Goal: Obtain resource: Download file/media

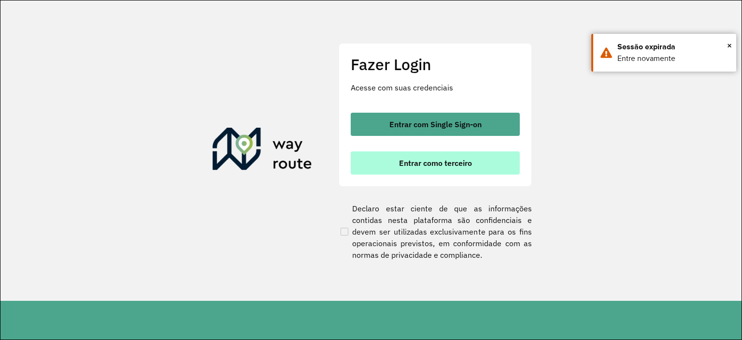
click at [455, 166] on span "Entrar como terceiro" at bounding box center [435, 163] width 73 height 8
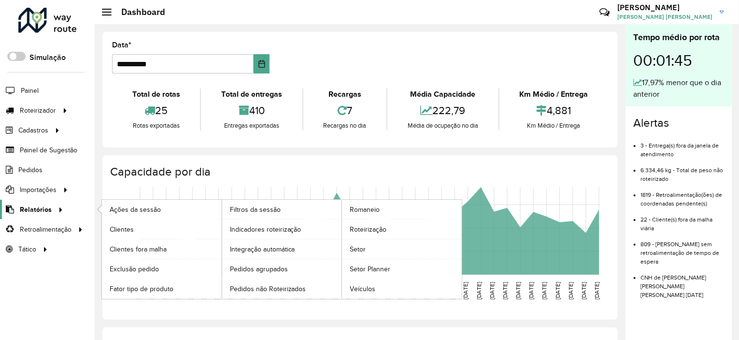
click at [49, 208] on span "Relatórios" at bounding box center [36, 209] width 32 height 10
click at [132, 229] on span "Clientes" at bounding box center [123, 229] width 26 height 10
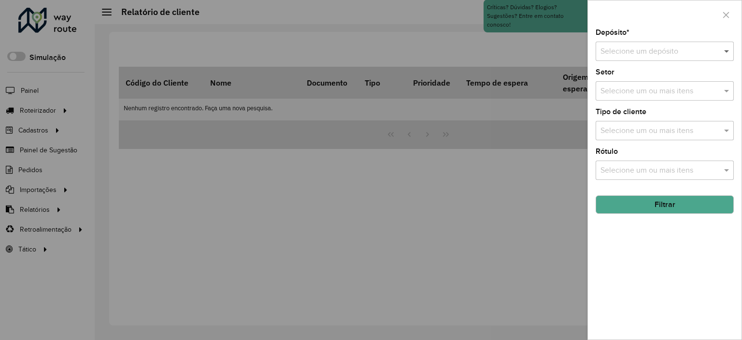
click at [729, 48] on span at bounding box center [728, 51] width 12 height 12
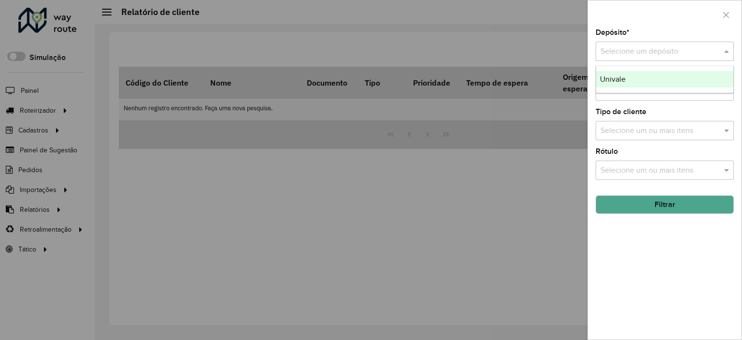
click at [656, 75] on div "Univale" at bounding box center [664, 79] width 137 height 16
click at [647, 91] on input "text" at bounding box center [660, 92] width 124 height 12
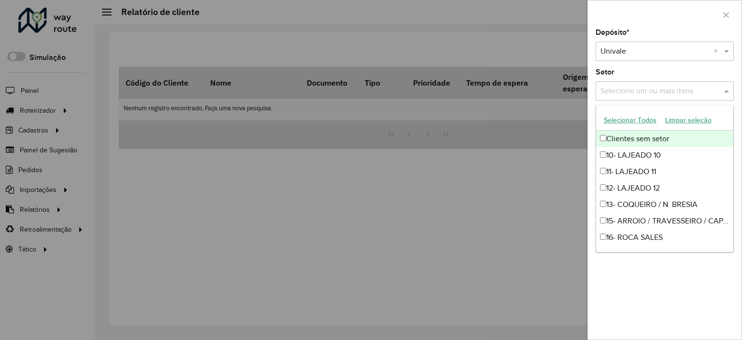
click at [534, 48] on div at bounding box center [371, 170] width 742 height 340
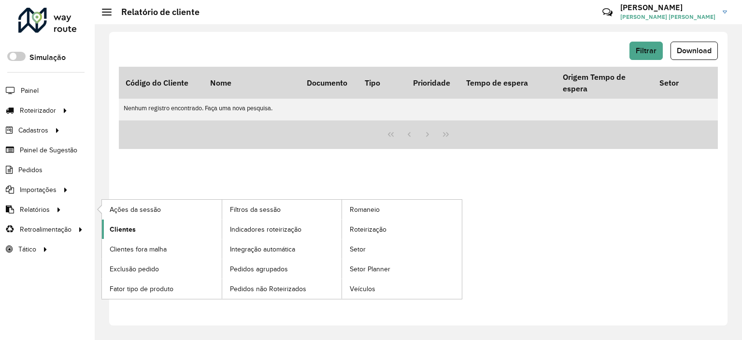
click at [120, 230] on span "Clientes" at bounding box center [123, 229] width 26 height 10
click at [126, 227] on span "Clientes" at bounding box center [123, 229] width 26 height 10
click at [120, 229] on span "Clientes" at bounding box center [123, 229] width 26 height 10
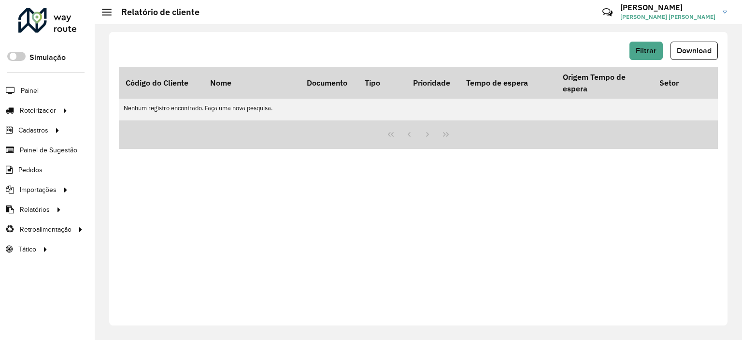
click at [721, 13] on link "[PERSON_NAME] [PERSON_NAME] [PERSON_NAME]" at bounding box center [677, 12] width 114 height 25
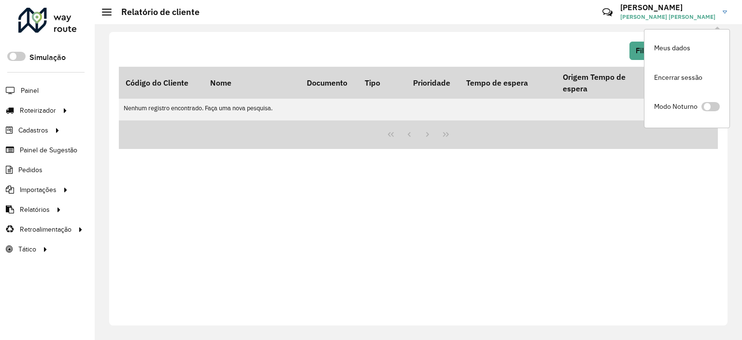
click at [597, 43] on div "Filtrar Download" at bounding box center [418, 51] width 599 height 18
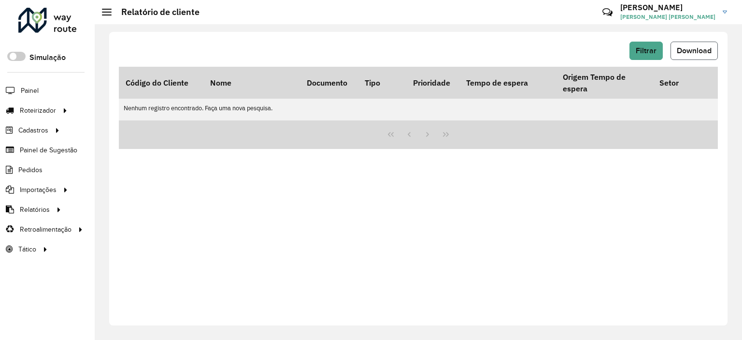
click at [685, 50] on span "Download" at bounding box center [694, 50] width 35 height 8
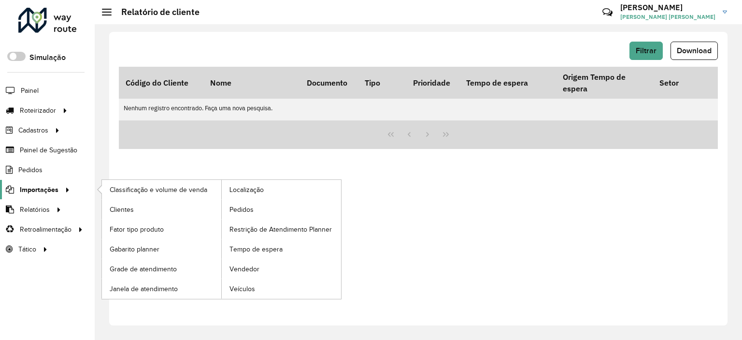
click at [55, 190] on span "Importações" at bounding box center [39, 190] width 39 height 10
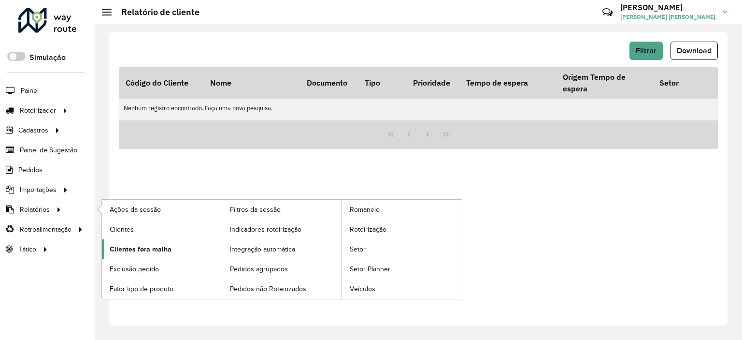
click at [136, 251] on span "Clientes fora malha" at bounding box center [141, 249] width 62 height 10
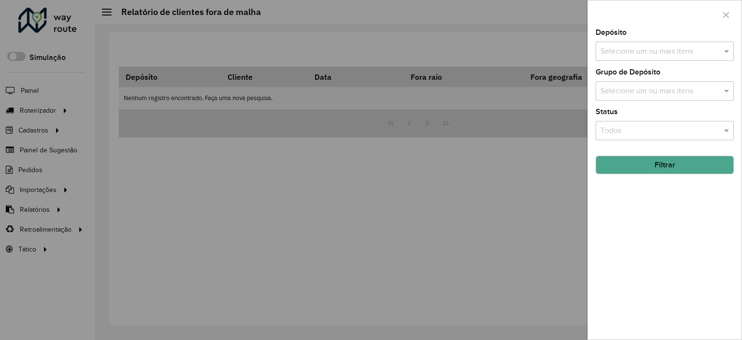
click at [36, 205] on div at bounding box center [371, 170] width 742 height 340
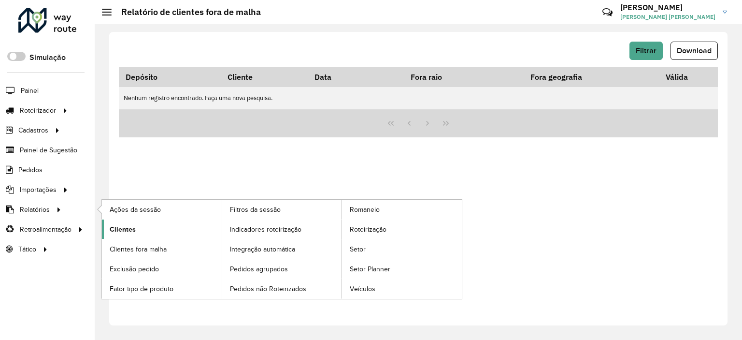
click at [131, 228] on span "Clientes" at bounding box center [123, 229] width 26 height 10
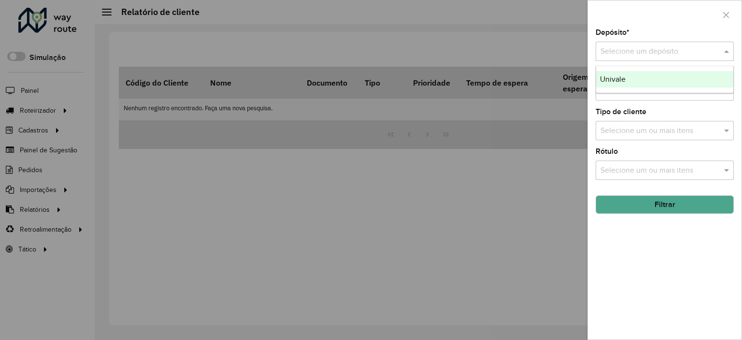
click at [665, 56] on input "text" at bounding box center [654, 52] width 109 height 12
click at [640, 88] on ng-dropdown-panel "Univale" at bounding box center [665, 80] width 138 height 28
click at [631, 76] on div "Univale" at bounding box center [664, 79] width 137 height 16
click at [663, 127] on input "text" at bounding box center [660, 131] width 124 height 12
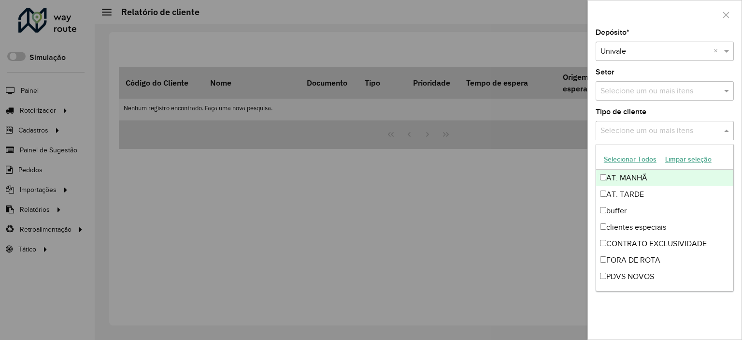
click at [663, 127] on input "text" at bounding box center [660, 131] width 124 height 12
click at [524, 193] on div at bounding box center [371, 170] width 742 height 340
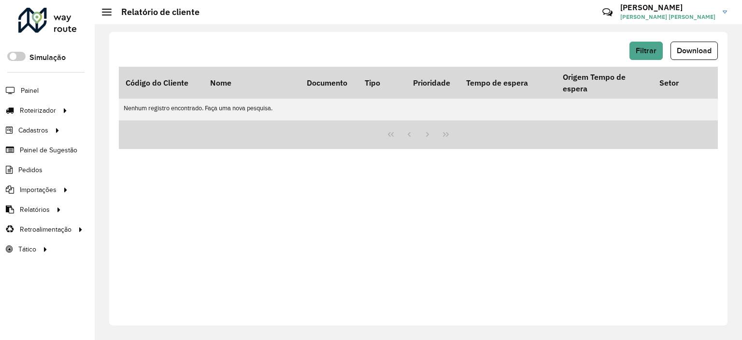
click at [43, 165] on li "Pedidos" at bounding box center [47, 170] width 95 height 20
click at [38, 167] on span "Pedidos" at bounding box center [30, 170] width 25 height 10
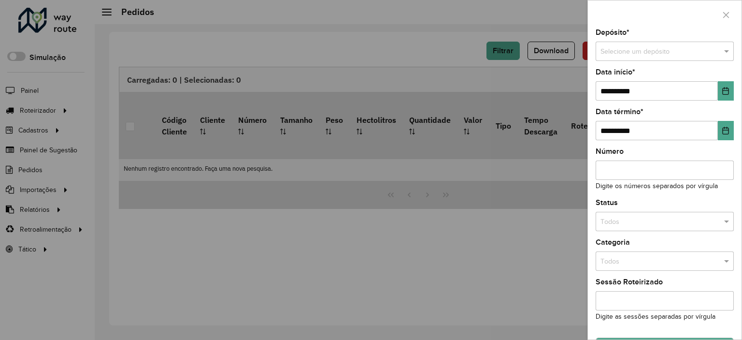
click at [41, 187] on div at bounding box center [371, 170] width 742 height 340
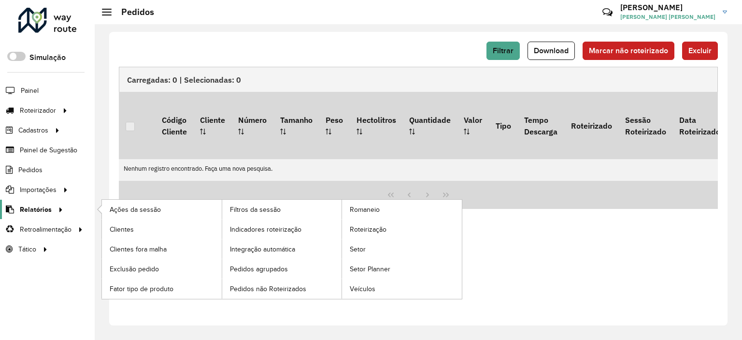
click at [37, 204] on span "Relatórios" at bounding box center [36, 209] width 32 height 10
click at [129, 227] on span "Clientes" at bounding box center [123, 229] width 26 height 10
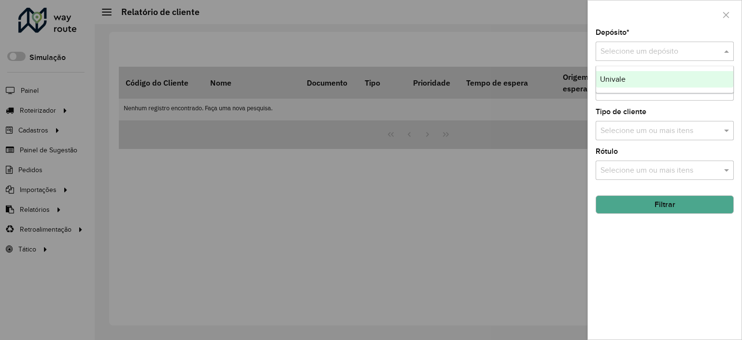
click at [651, 51] on input "text" at bounding box center [654, 52] width 109 height 12
click at [626, 75] on div "Univale" at bounding box center [664, 79] width 137 height 16
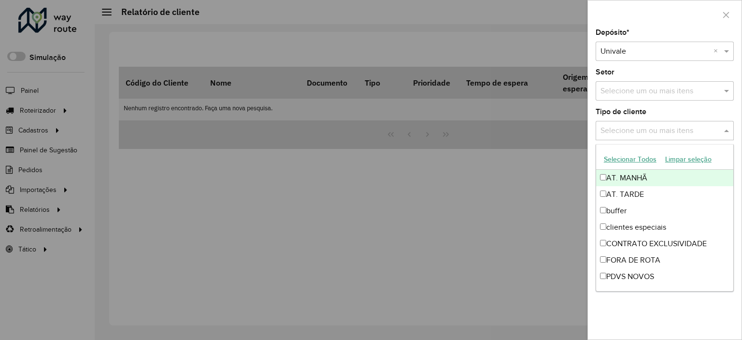
click at [728, 131] on span at bounding box center [728, 131] width 12 height 12
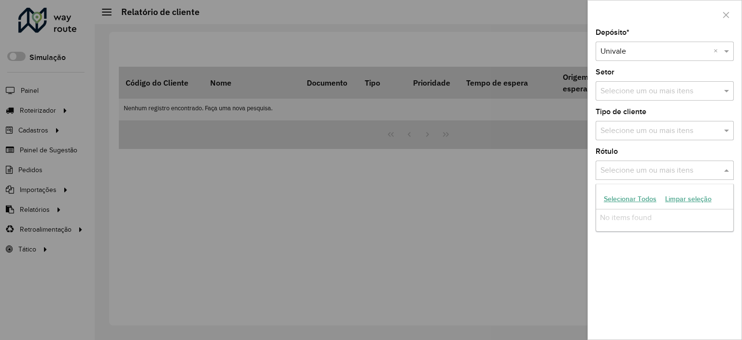
click at [728, 166] on span at bounding box center [728, 170] width 12 height 12
click at [671, 206] on button "Filtrar" at bounding box center [665, 204] width 138 height 18
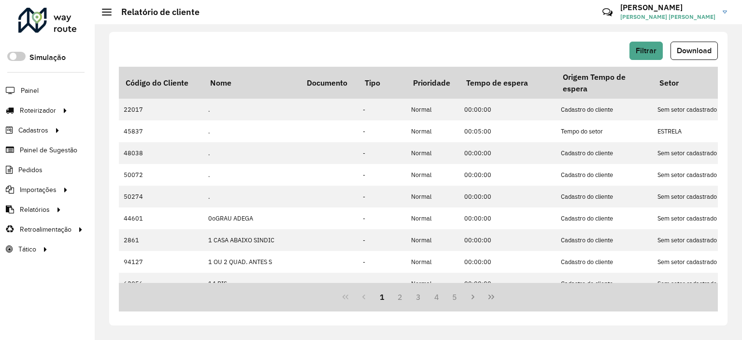
click at [695, 46] on span "Download" at bounding box center [694, 50] width 35 height 8
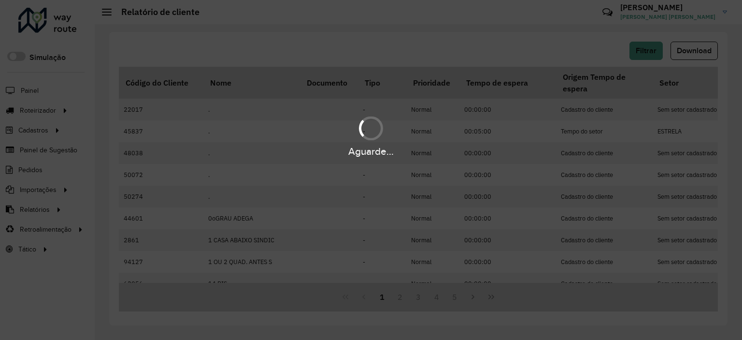
click at [738, 31] on div "Aguarde..." at bounding box center [371, 170] width 742 height 340
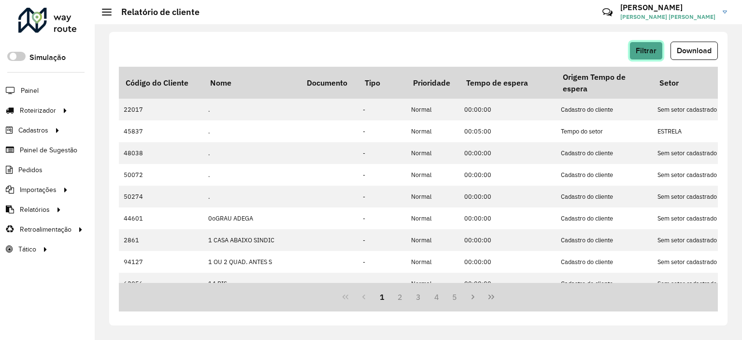
click at [652, 50] on span "Filtrar" at bounding box center [646, 50] width 21 height 8
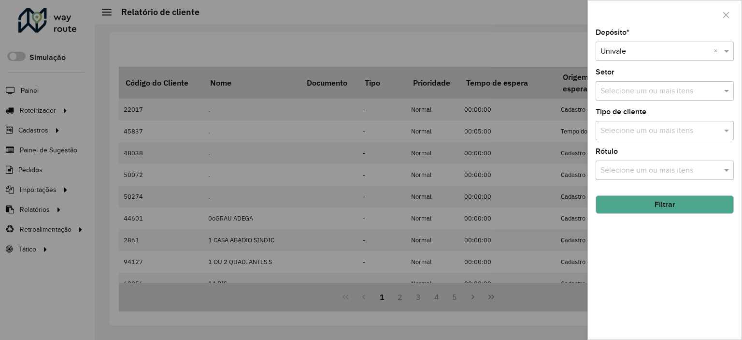
click at [657, 204] on button "Filtrar" at bounding box center [665, 204] width 138 height 18
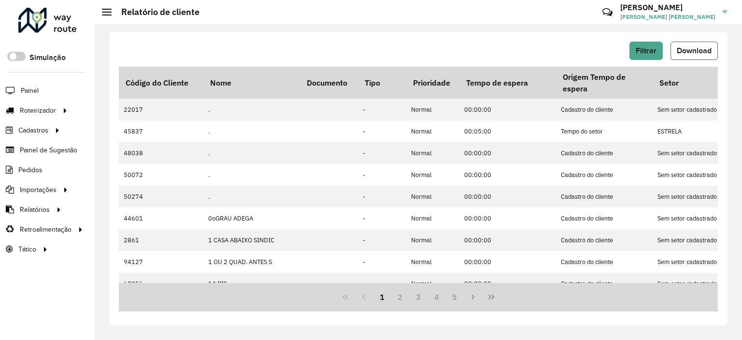
click at [699, 49] on span "Download" at bounding box center [694, 50] width 35 height 8
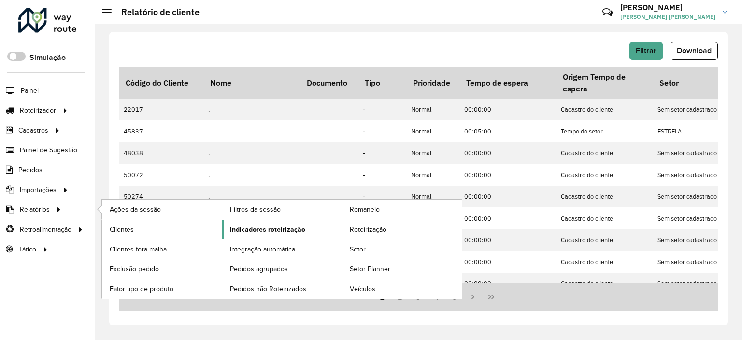
click at [247, 226] on span "Indicadores roteirização" at bounding box center [267, 229] width 75 height 10
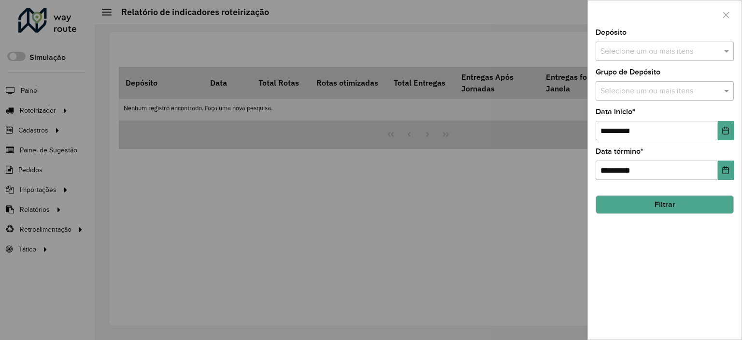
click at [643, 52] on input "text" at bounding box center [660, 52] width 124 height 12
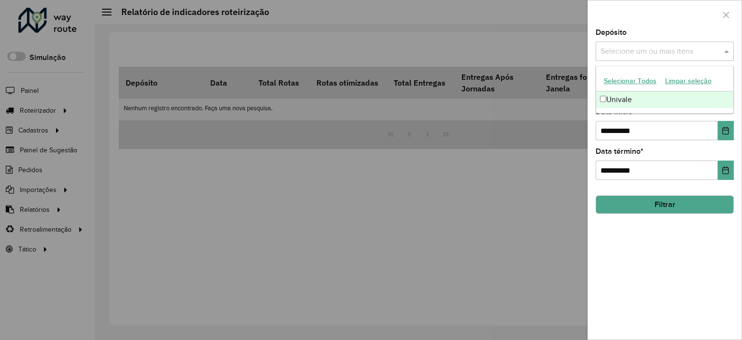
click at [625, 102] on div "Univale" at bounding box center [664, 99] width 137 height 16
click at [727, 133] on icon "Choose Date" at bounding box center [726, 131] width 8 height 8
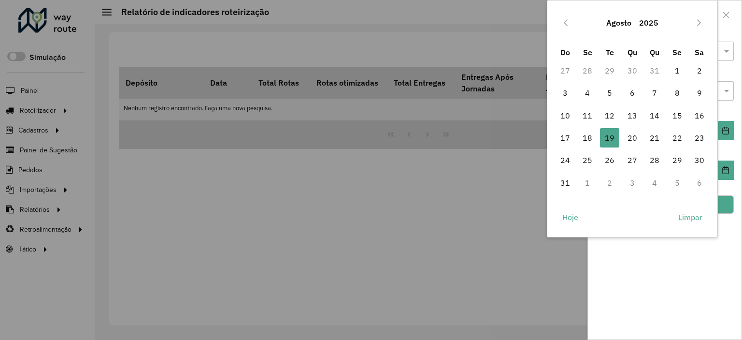
click at [628, 21] on button "Agosto" at bounding box center [618, 22] width 33 height 23
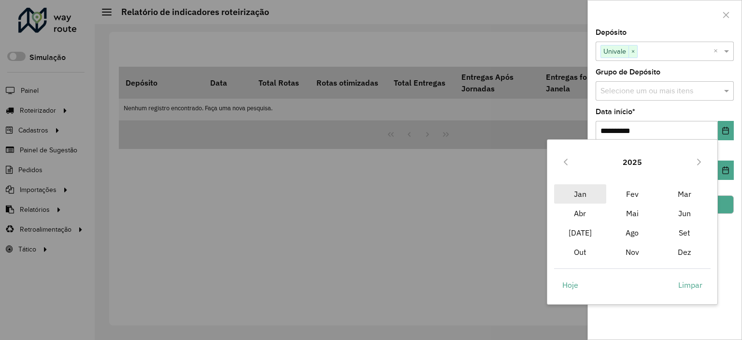
click at [588, 193] on span "Jan" at bounding box center [580, 193] width 52 height 19
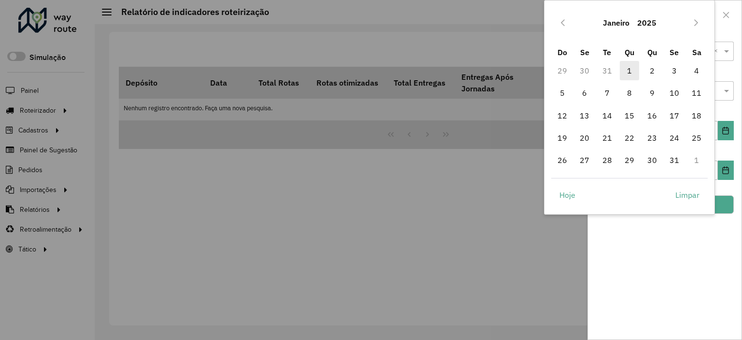
click at [626, 69] on span "1" at bounding box center [629, 70] width 19 height 19
type input "**********"
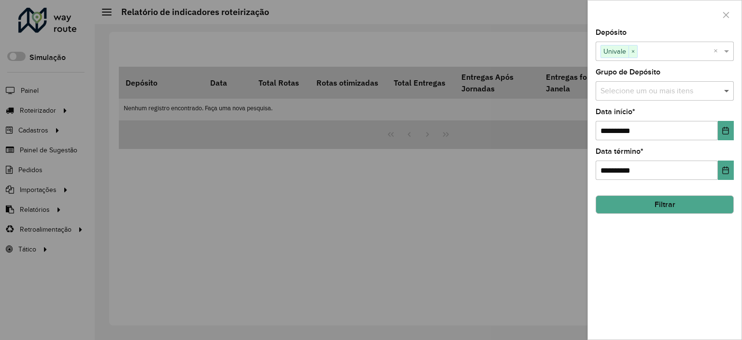
click at [725, 87] on span at bounding box center [728, 91] width 12 height 12
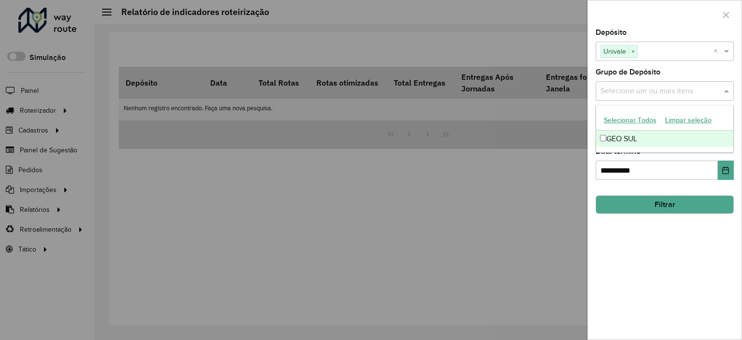
click at [725, 87] on span at bounding box center [728, 91] width 12 height 12
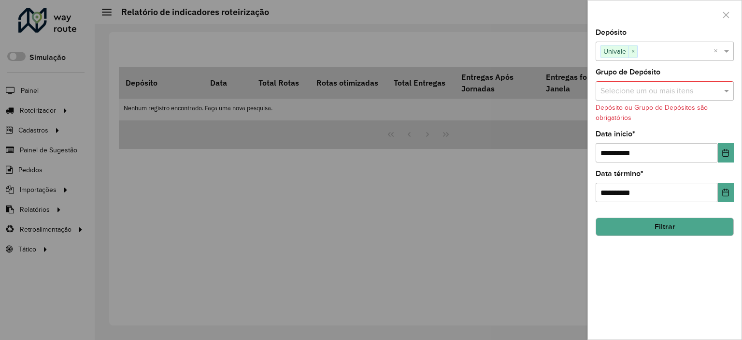
click at [668, 229] on button "Filtrar" at bounding box center [665, 226] width 138 height 18
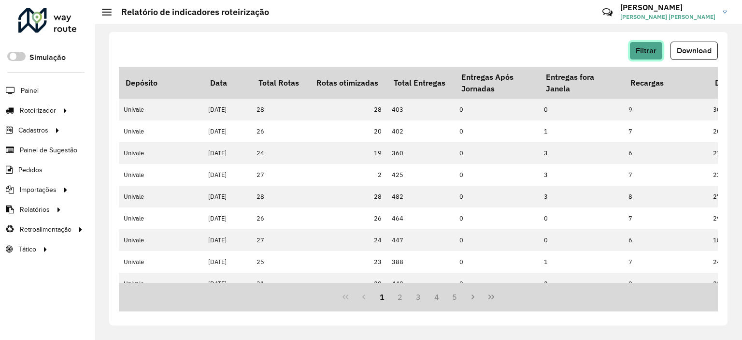
click at [647, 52] on span "Filtrar" at bounding box center [646, 50] width 21 height 8
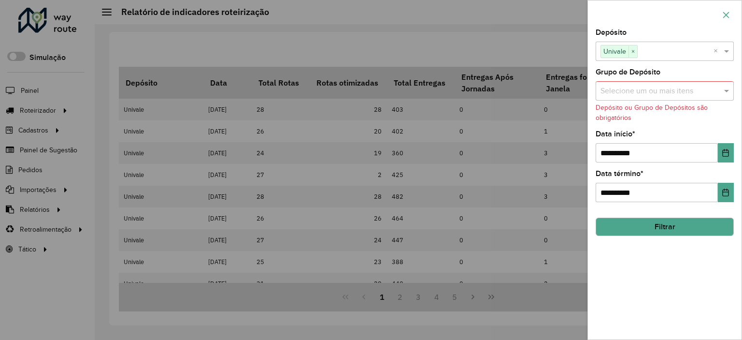
click at [726, 16] on icon "button" at bounding box center [726, 15] width 8 height 8
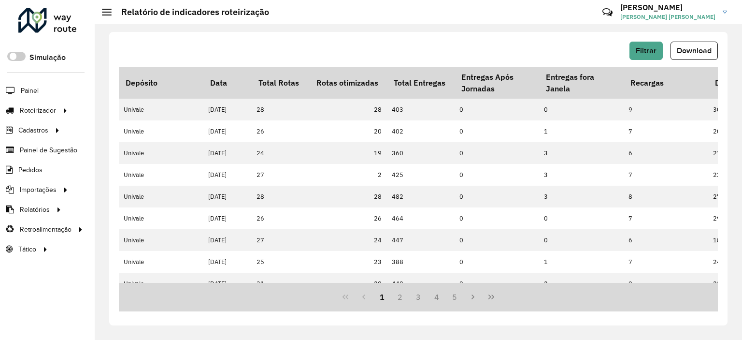
click at [699, 48] on span "Download" at bounding box center [694, 50] width 35 height 8
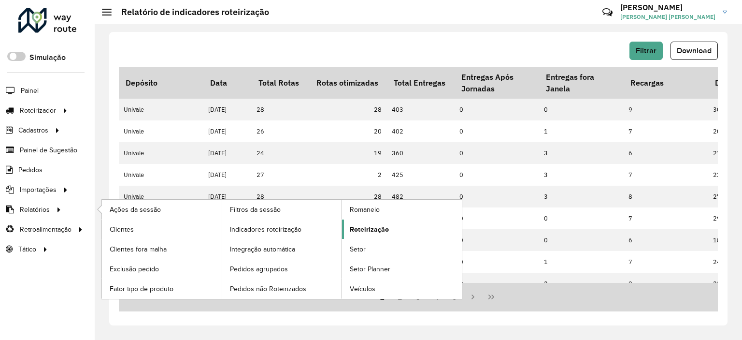
click at [381, 229] on span "Roteirização" at bounding box center [369, 229] width 39 height 10
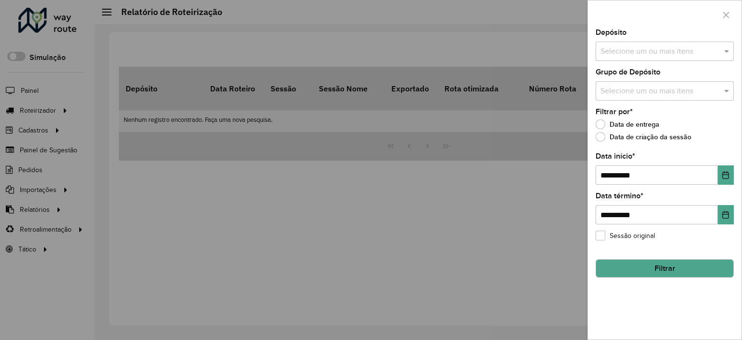
click at [671, 56] on div "Selecione um ou mais itens" at bounding box center [665, 51] width 138 height 19
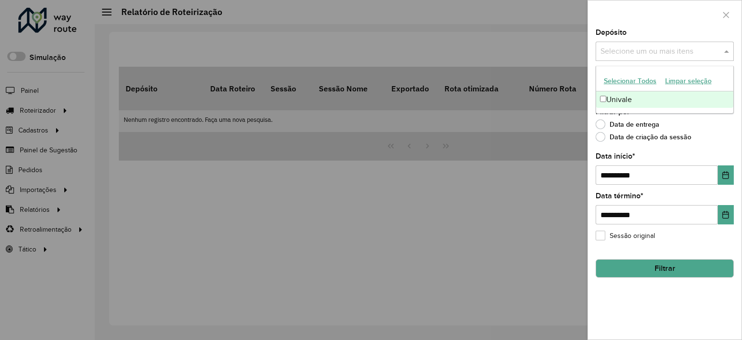
click at [631, 94] on div "Univale" at bounding box center [664, 99] width 137 height 16
click at [636, 4] on div at bounding box center [665, 14] width 154 height 29
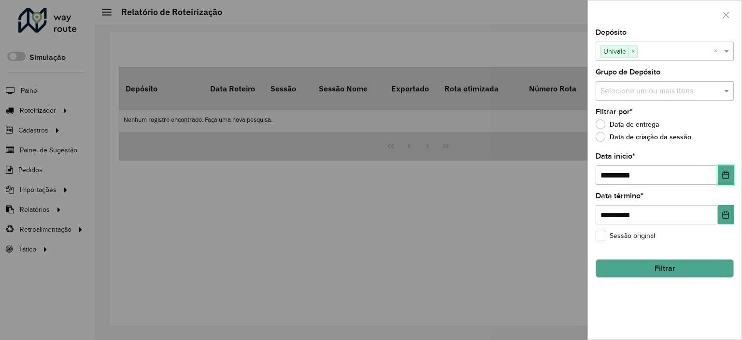
click at [725, 175] on icon "Choose Date" at bounding box center [726, 175] width 8 height 8
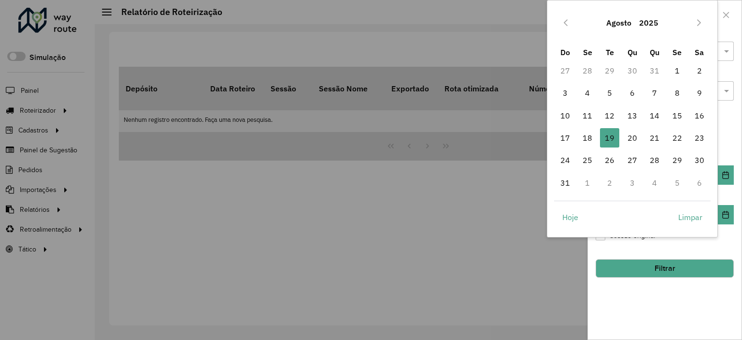
click at [619, 23] on button "Agosto" at bounding box center [618, 22] width 33 height 23
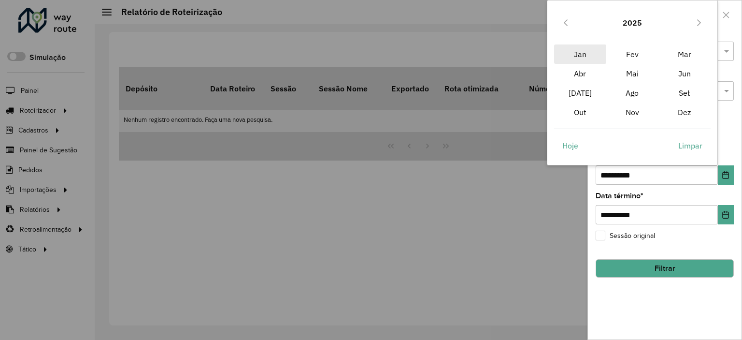
click at [589, 55] on span "Jan" at bounding box center [580, 53] width 52 height 19
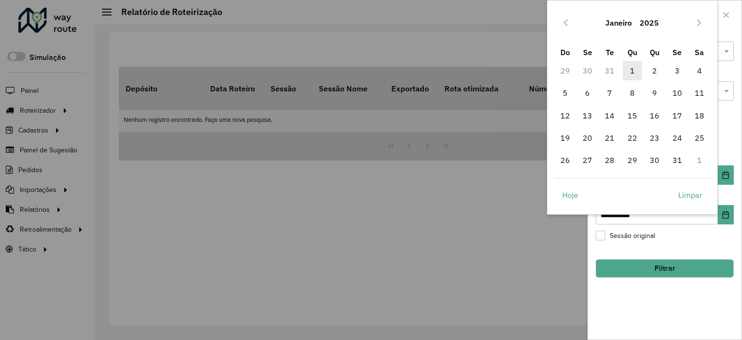
click at [630, 69] on span "1" at bounding box center [632, 70] width 19 height 19
type input "**********"
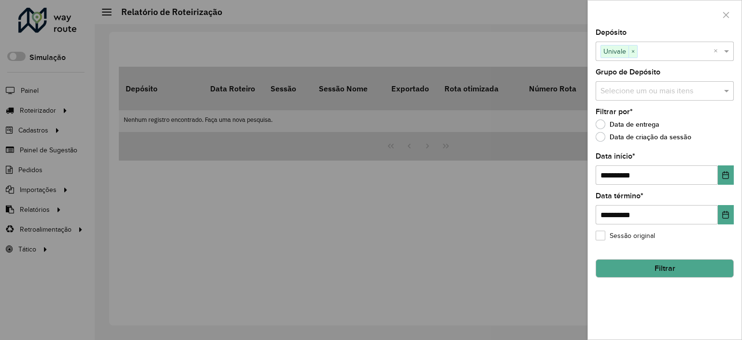
click at [654, 268] on button "Filtrar" at bounding box center [665, 268] width 138 height 18
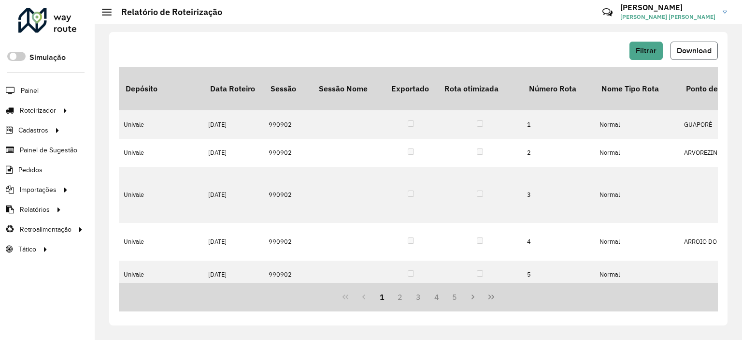
click at [686, 51] on span "Download" at bounding box center [694, 50] width 35 height 8
click at [40, 167] on span "Pedidos" at bounding box center [30, 170] width 25 height 10
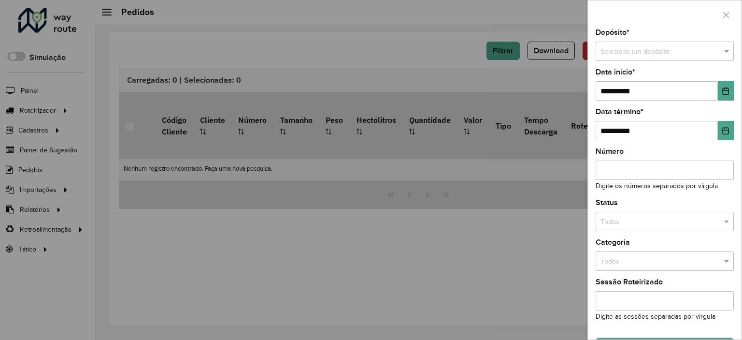
click at [709, 54] on div at bounding box center [665, 51] width 138 height 11
click at [653, 81] on div "Univale" at bounding box center [663, 78] width 135 height 15
click at [723, 93] on icon "Choose Date" at bounding box center [726, 91] width 8 height 8
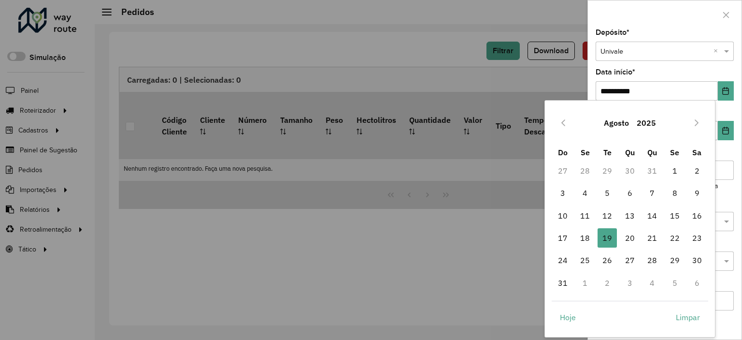
click at [611, 122] on button "Agosto" at bounding box center [616, 122] width 33 height 23
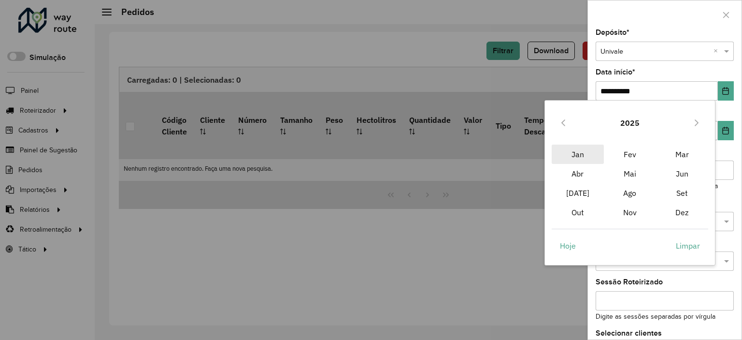
click at [581, 154] on span "Jan" at bounding box center [578, 153] width 52 height 19
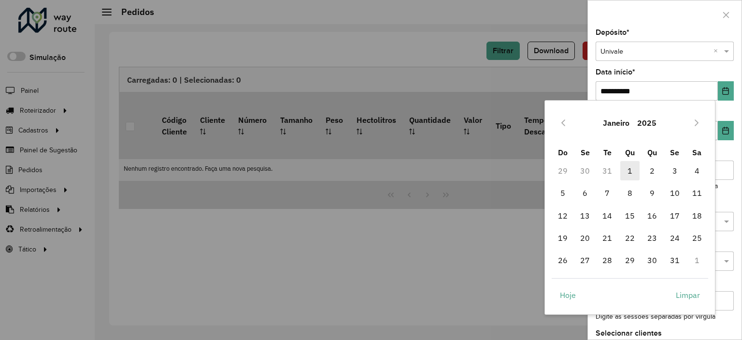
click at [631, 170] on span "1" at bounding box center [629, 170] width 19 height 19
type input "**********"
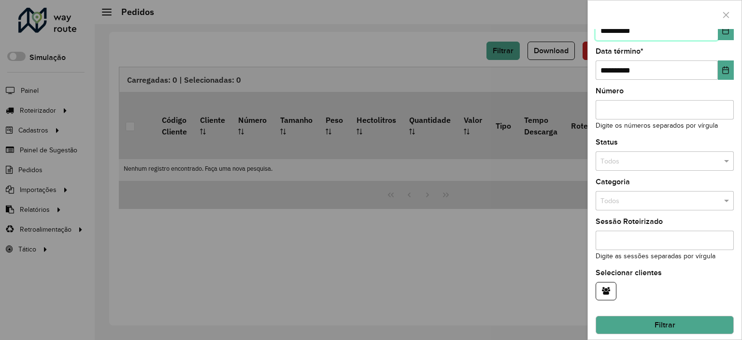
scroll to position [64, 0]
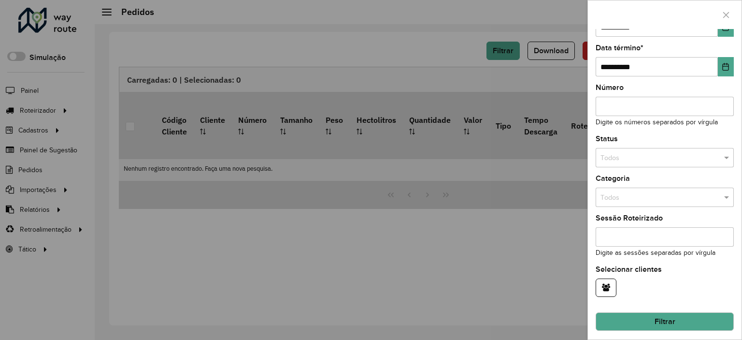
click at [668, 315] on button "Filtrar" at bounding box center [665, 321] width 138 height 18
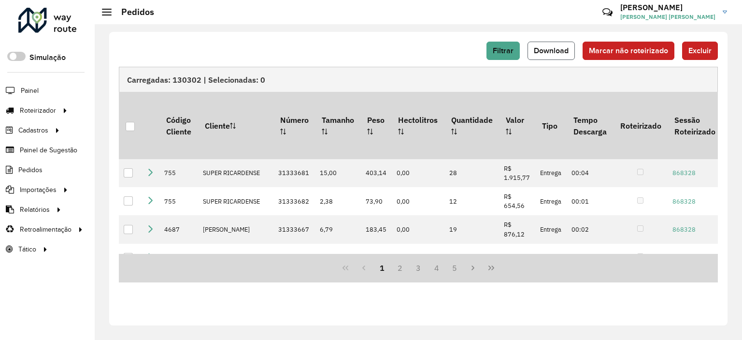
click at [556, 51] on span "Download" at bounding box center [551, 50] width 35 height 8
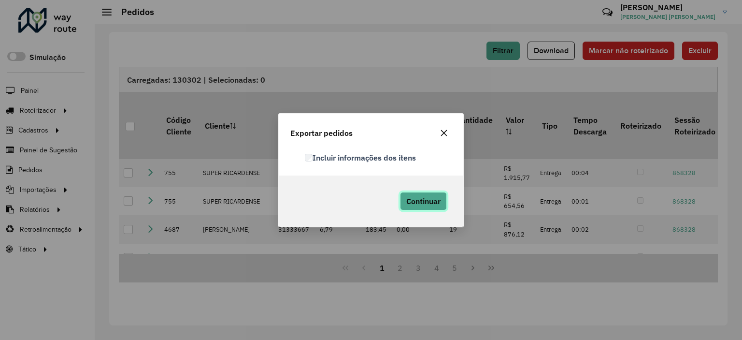
click at [424, 202] on span "Continuar" at bounding box center [423, 201] width 34 height 10
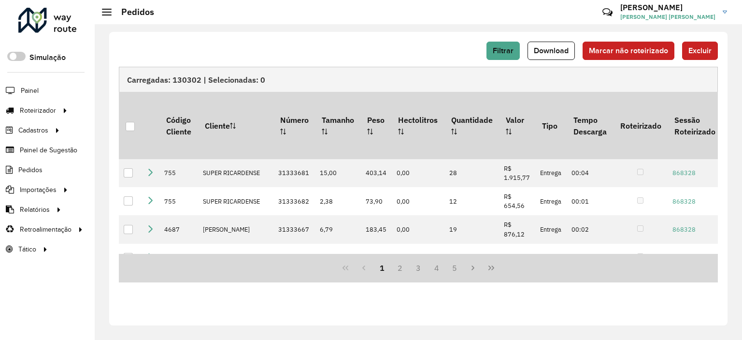
drag, startPoint x: 361, startPoint y: 229, endPoint x: 365, endPoint y: 226, distance: 5.1
click at [0, 0] on span "Roteirização" at bounding box center [0, 0] width 0 height 0
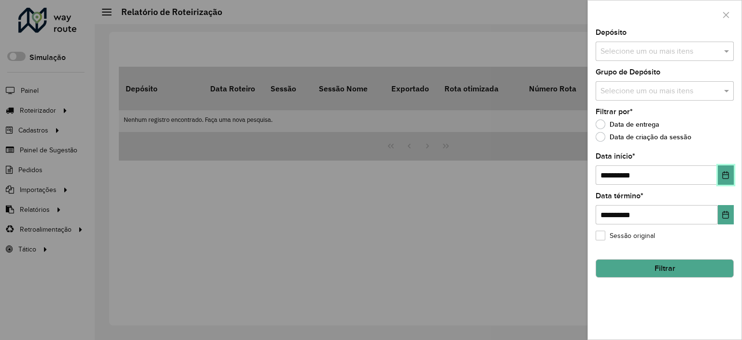
click at [728, 175] on icon "Choose Date" at bounding box center [726, 175] width 8 height 8
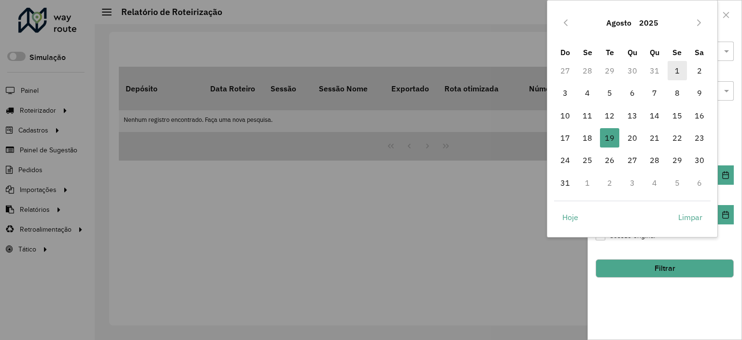
click at [678, 70] on span "1" at bounding box center [677, 70] width 19 height 19
type input "**********"
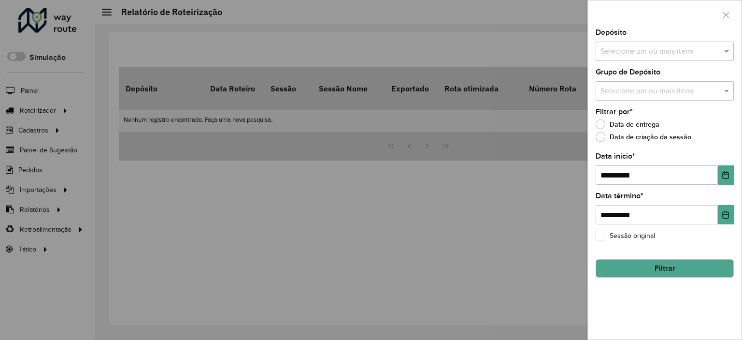
click at [673, 268] on button "Filtrar" at bounding box center [665, 268] width 138 height 18
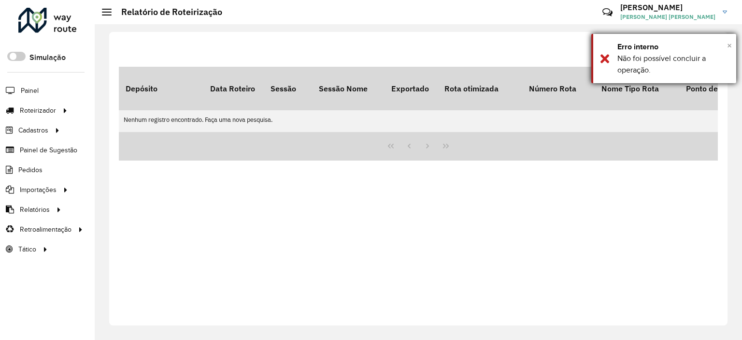
click at [728, 48] on span "×" at bounding box center [729, 45] width 5 height 11
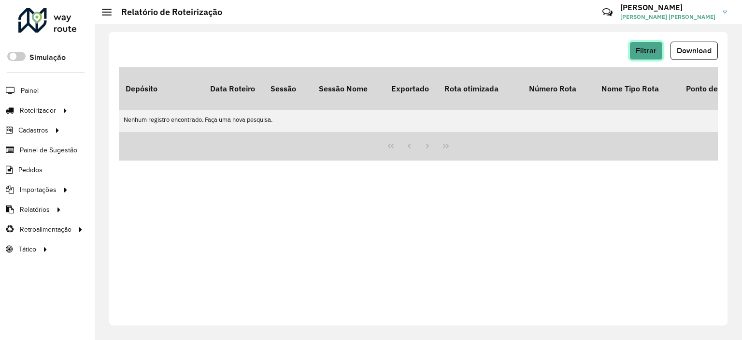
click at [636, 54] on span "Filtrar" at bounding box center [646, 50] width 21 height 8
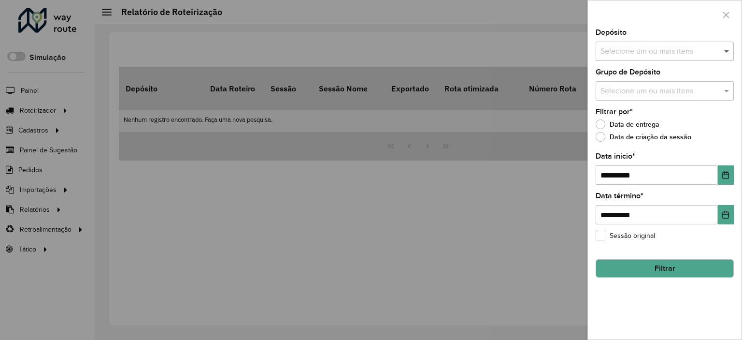
click at [727, 56] on span at bounding box center [728, 51] width 12 height 12
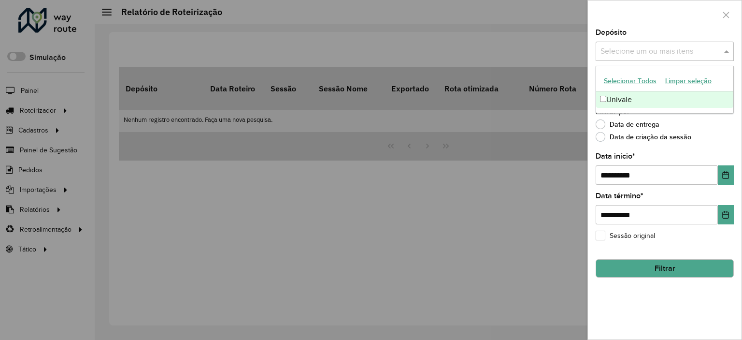
click at [634, 100] on div "Univale" at bounding box center [664, 99] width 137 height 16
click at [690, 266] on button "Filtrar" at bounding box center [665, 268] width 138 height 18
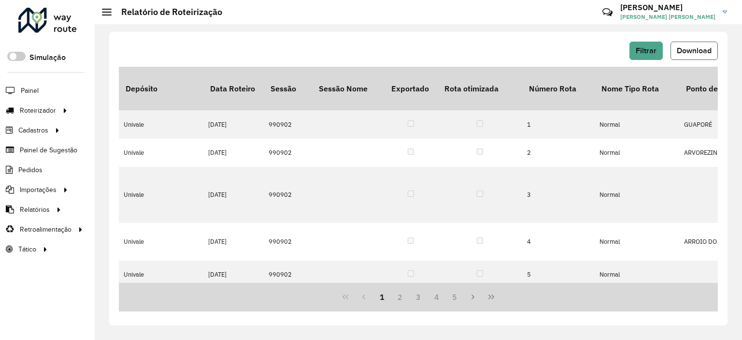
click at [692, 56] on button "Download" at bounding box center [694, 51] width 47 height 18
